Goal: Navigation & Orientation: Find specific page/section

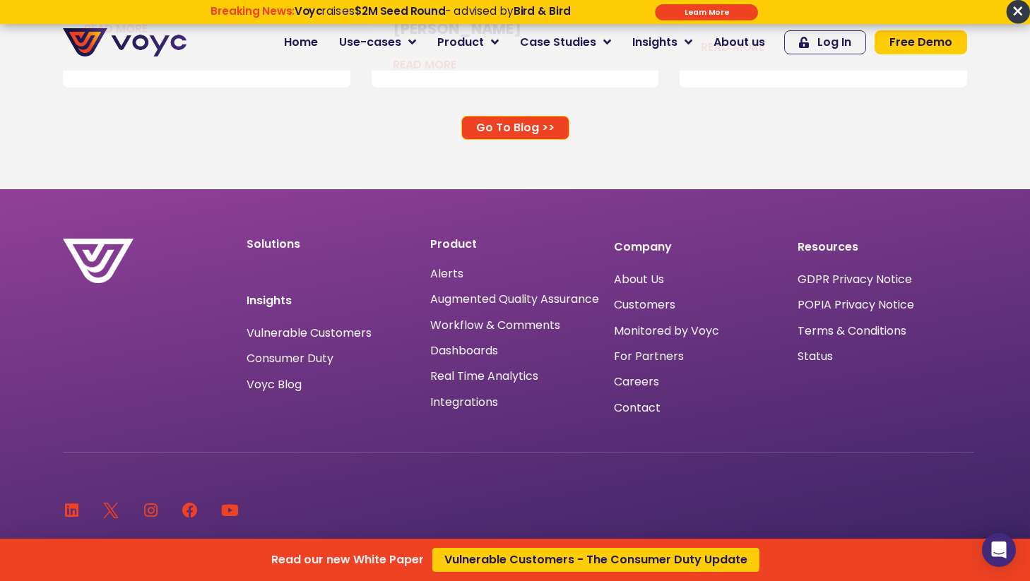
scroll to position [9393, 0]
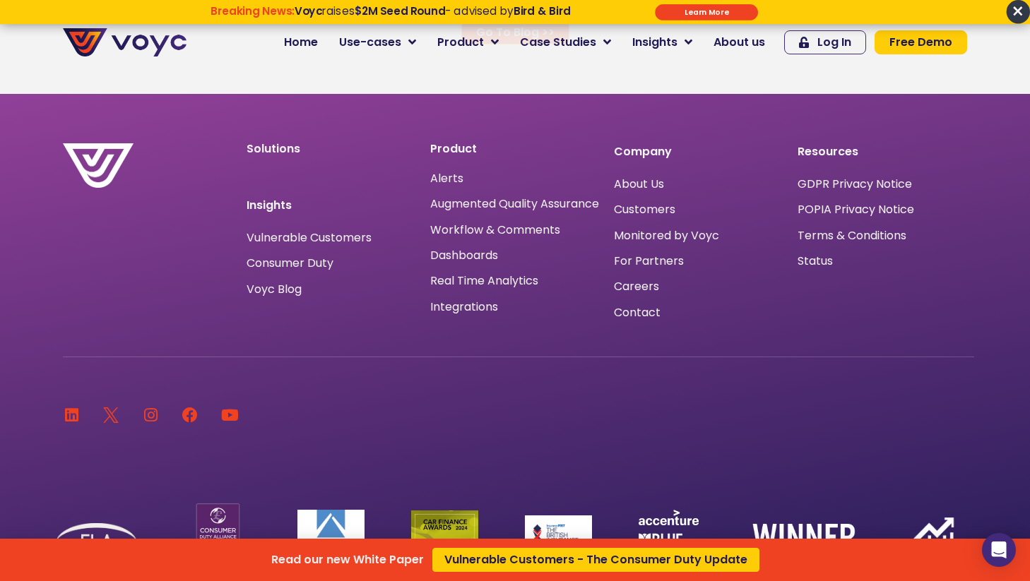
click at [496, 35] on div "Read our new White Paper Vulnerable Customers - The Consumer Duty Update" at bounding box center [515, 290] width 1030 height 581
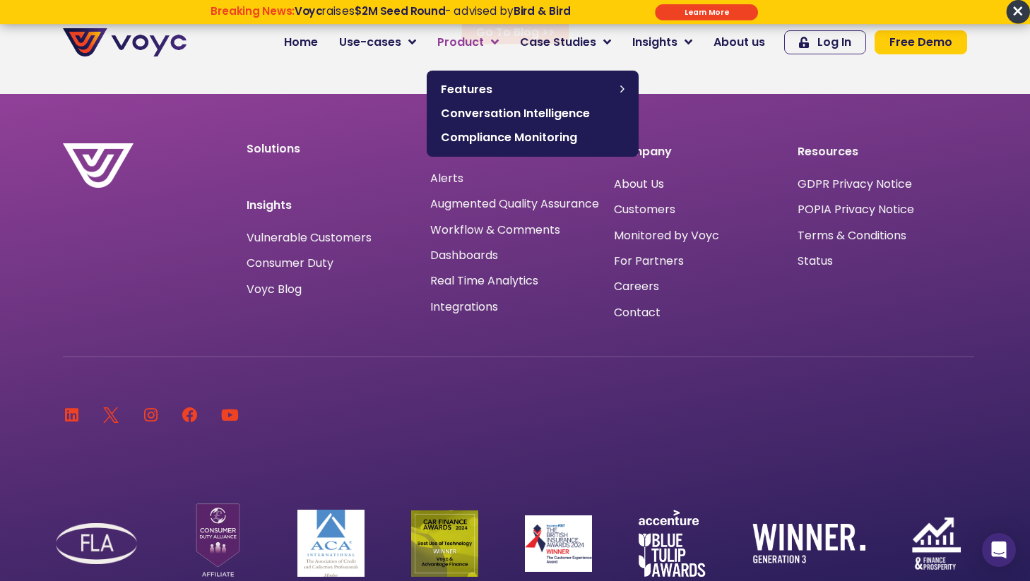
click at [496, 41] on icon at bounding box center [495, 42] width 8 height 13
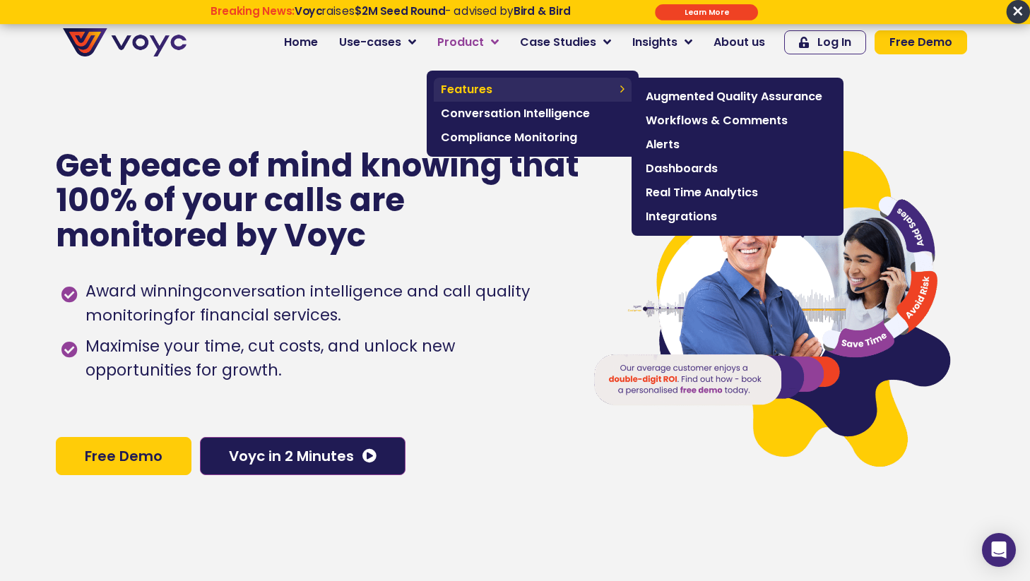
click at [492, 89] on span "Features" at bounding box center [527, 89] width 172 height 17
click at [667, 89] on span "Augmented Quality Assurance" at bounding box center [737, 96] width 184 height 17
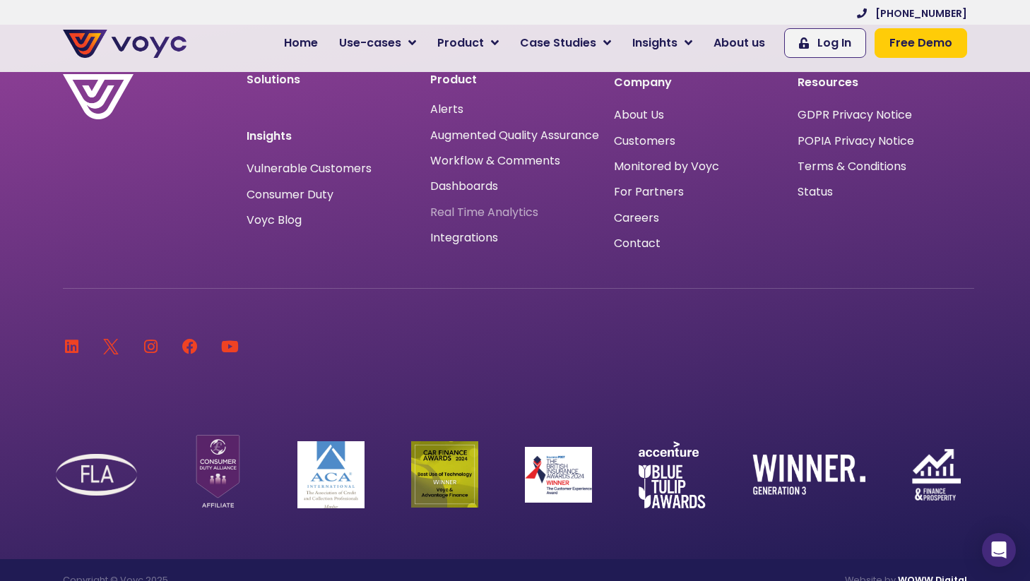
scroll to position [1738, 0]
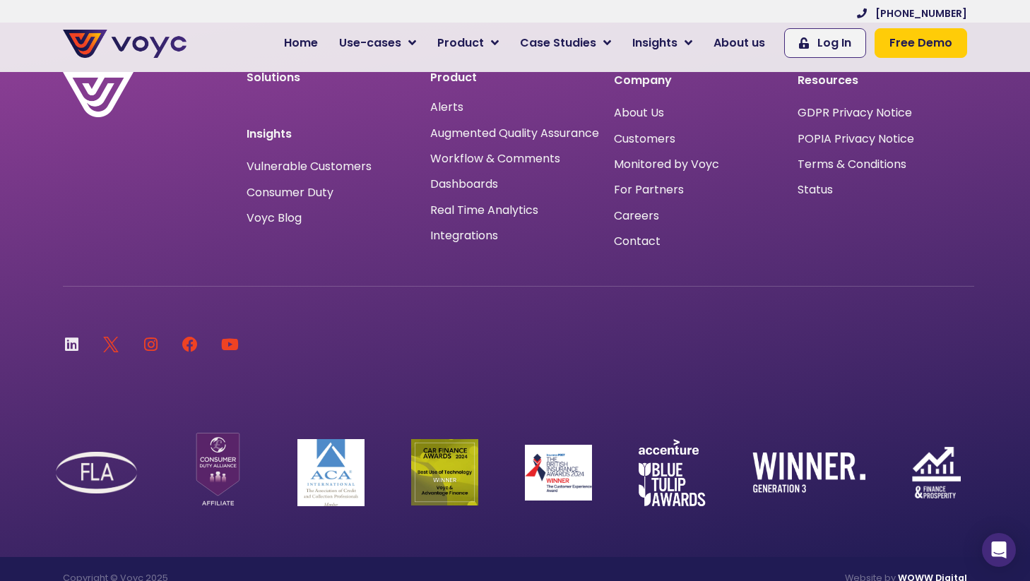
click at [64, 349] on icon at bounding box center [72, 345] width 16 height 16
